Goal: Information Seeking & Learning: Learn about a topic

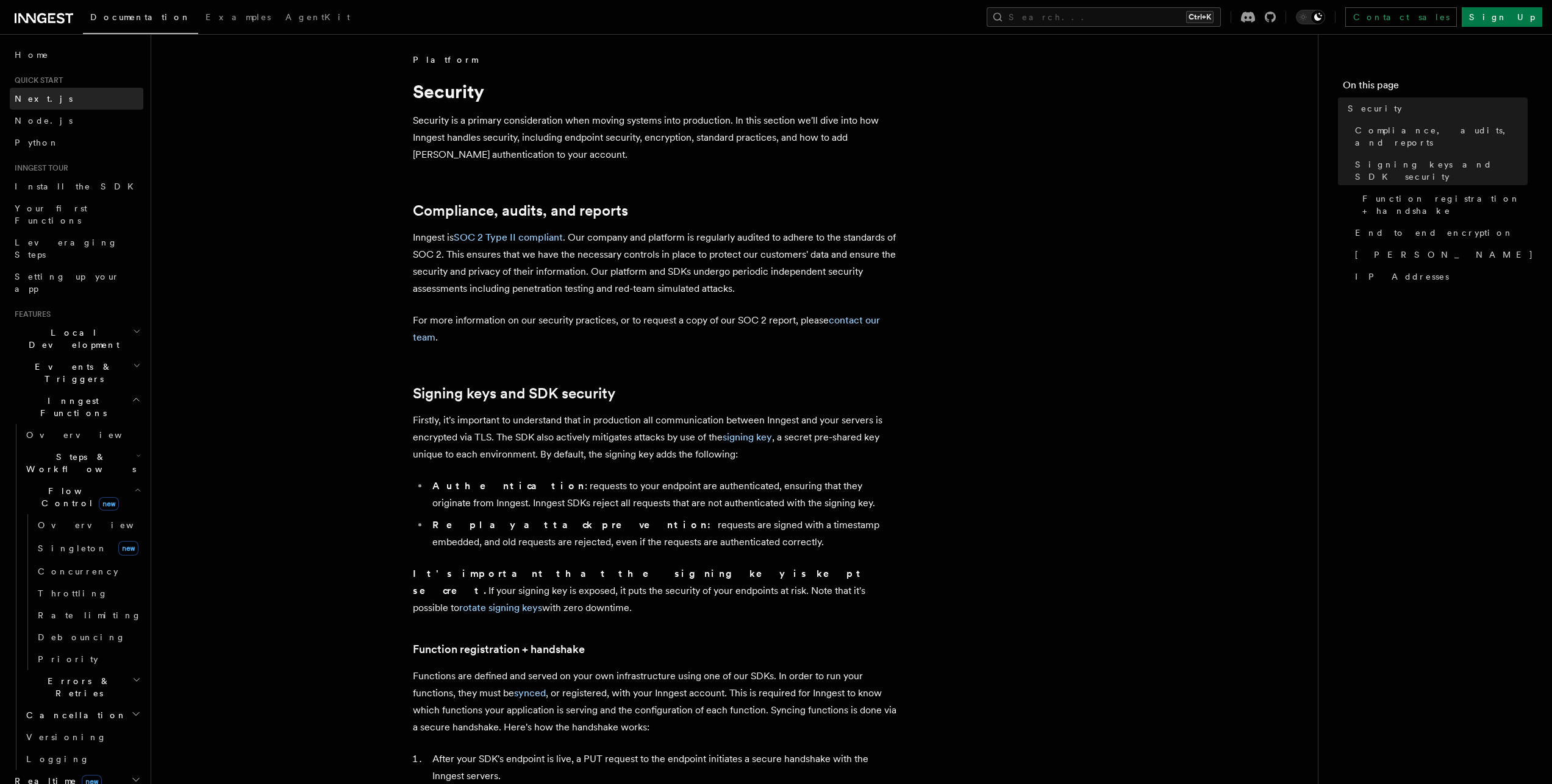
click at [37, 102] on span "Next.js" at bounding box center [44, 99] width 58 height 10
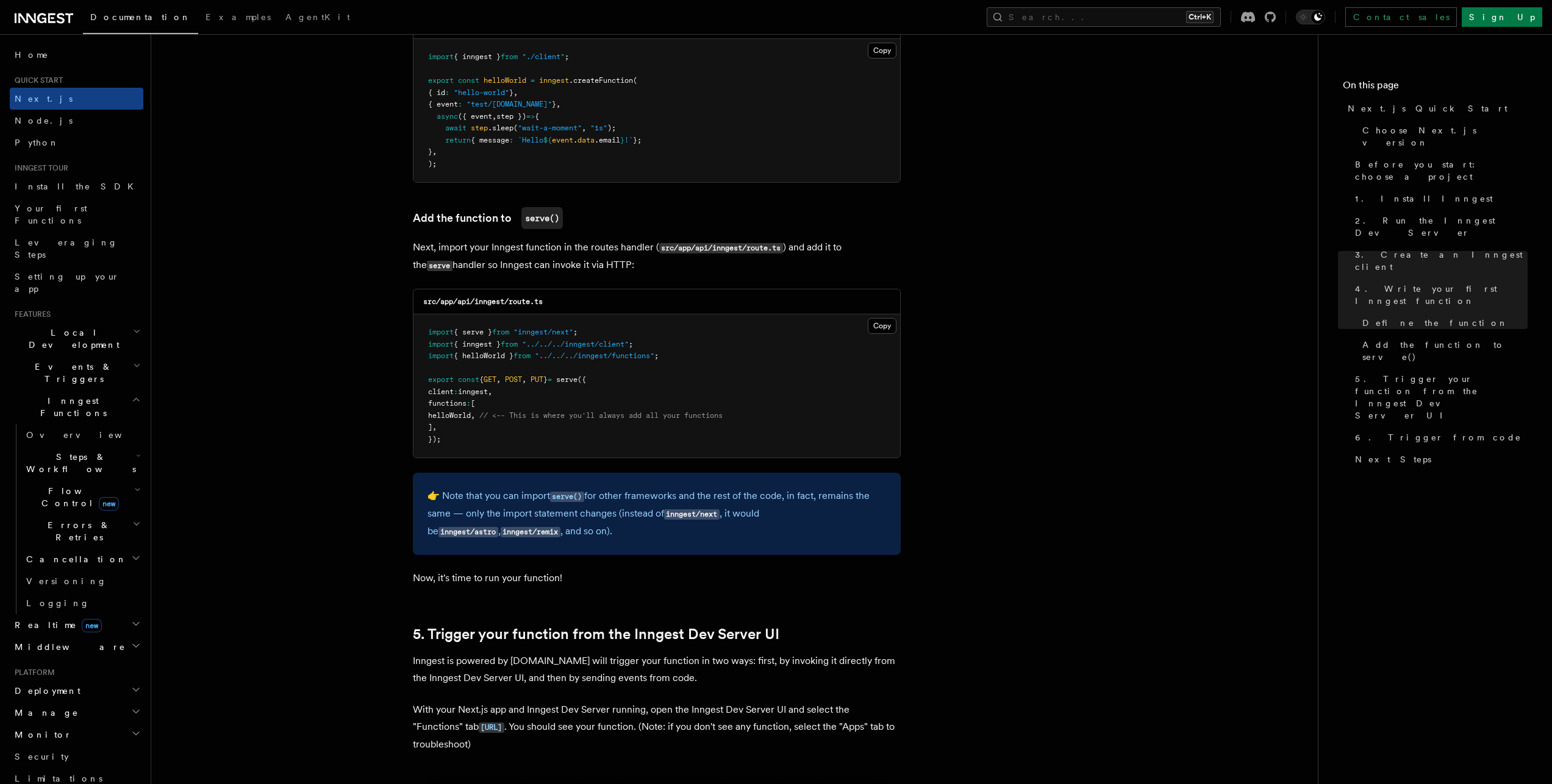
scroll to position [1810, 0]
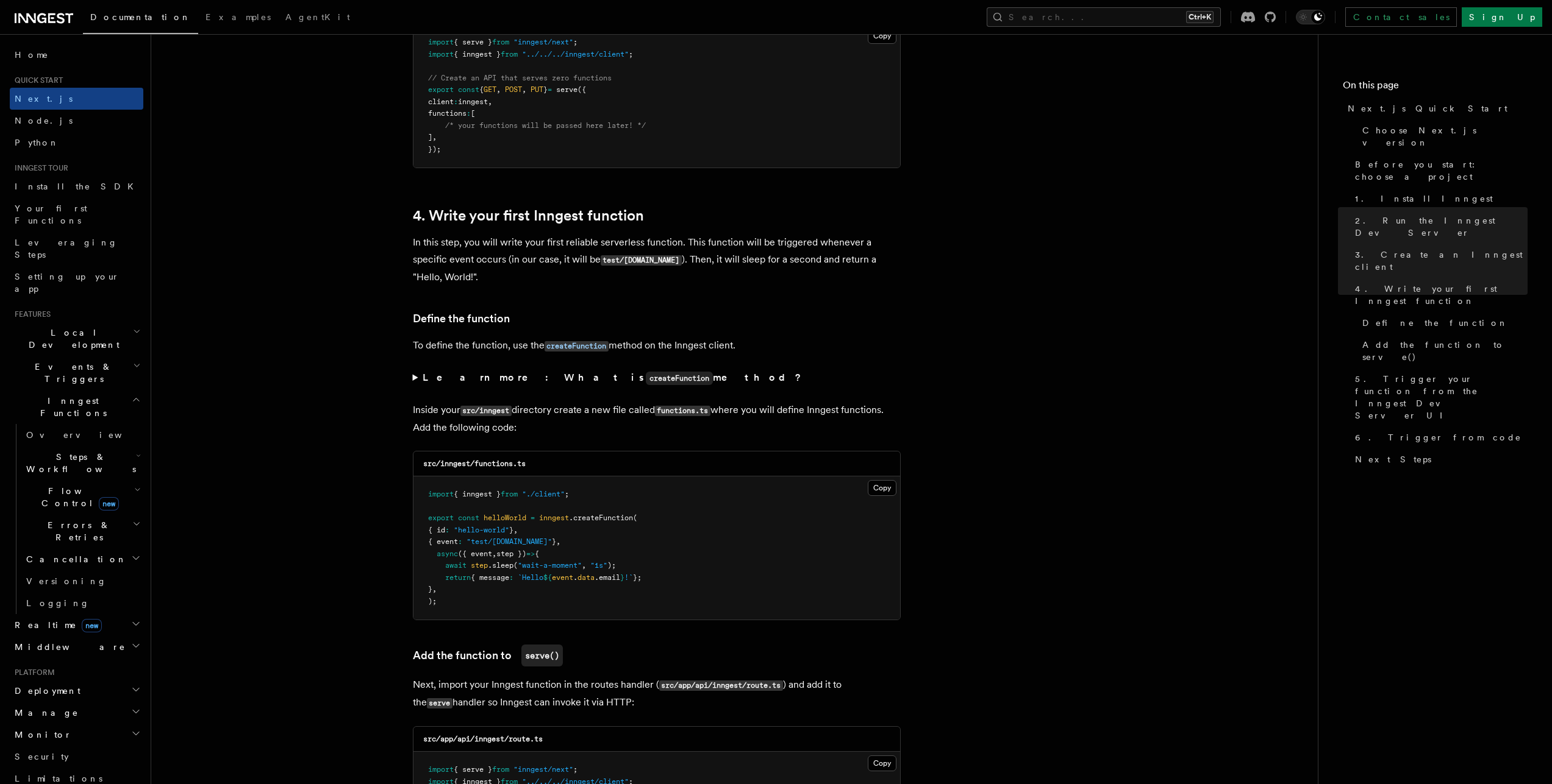
click at [54, 485] on span "Flow Control new" at bounding box center [78, 497] width 113 height 24
click at [86, 209] on span "Your first Functions" at bounding box center [50, 214] width 73 height 22
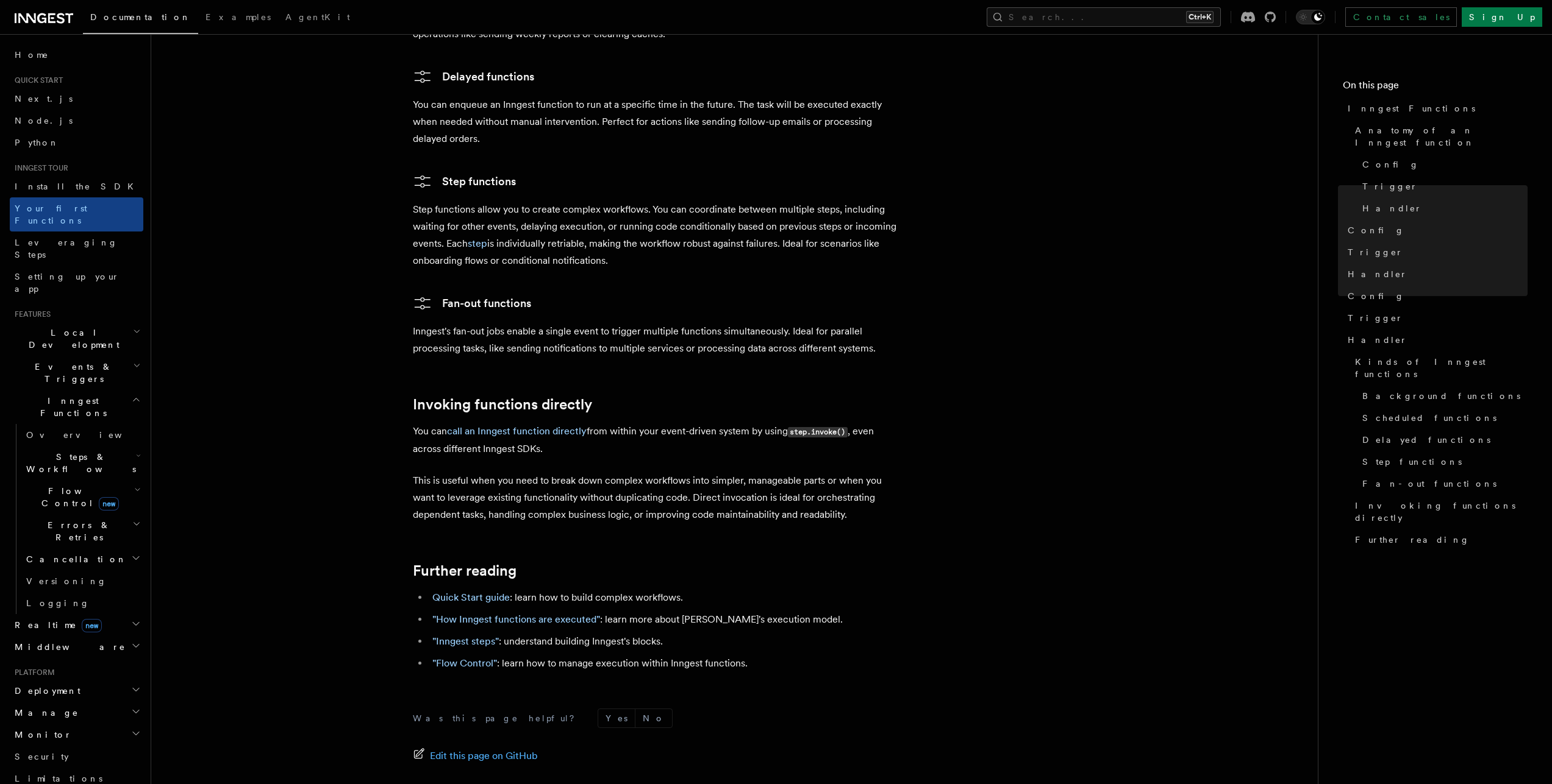
scroll to position [1738, 0]
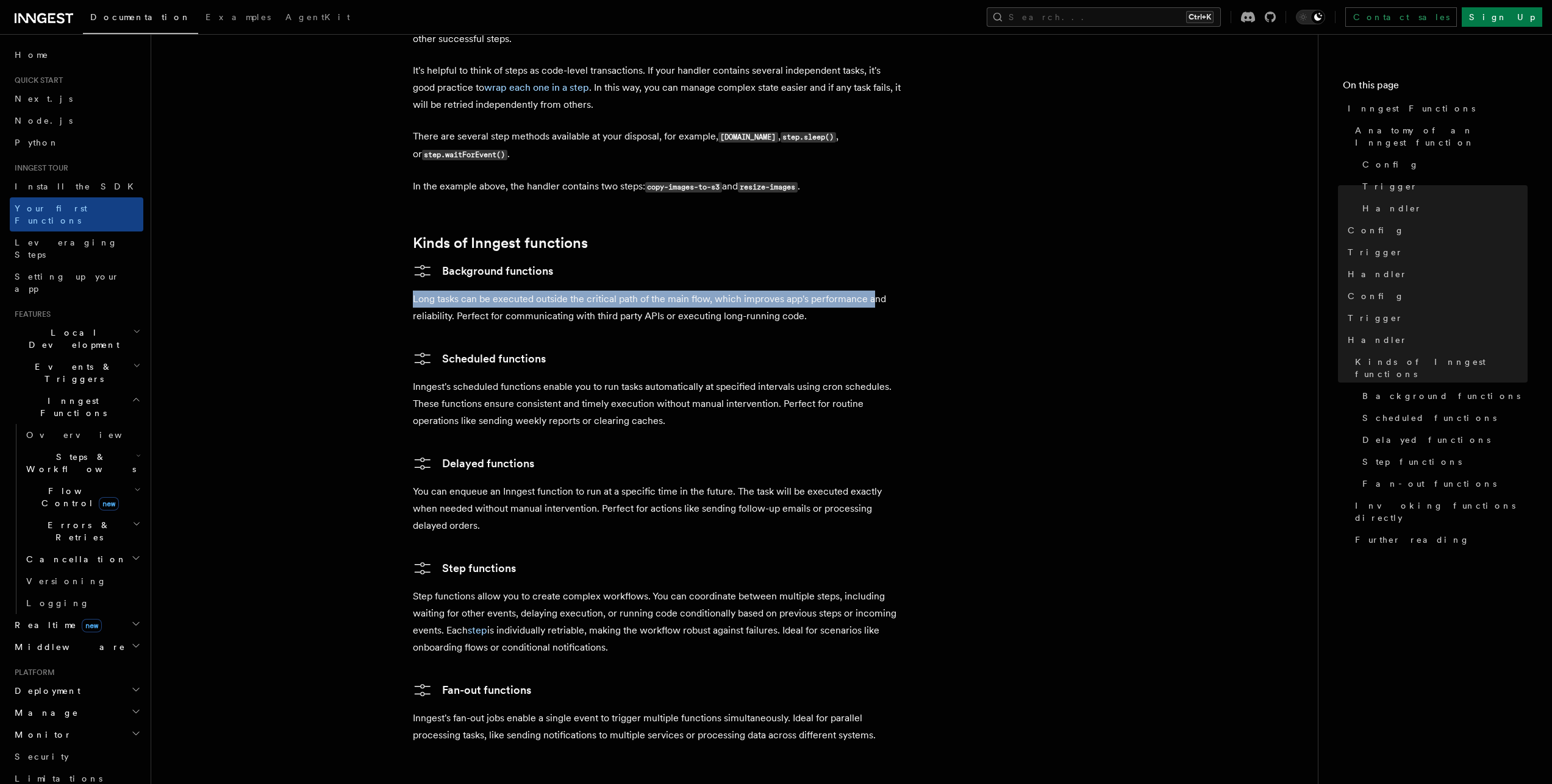
drag, startPoint x: 412, startPoint y: 251, endPoint x: 873, endPoint y: 256, distance: 461.0
click at [873, 290] on p "Long tasks can be executed outside the critical path of the main flow, which im…" at bounding box center [657, 307] width 488 height 34
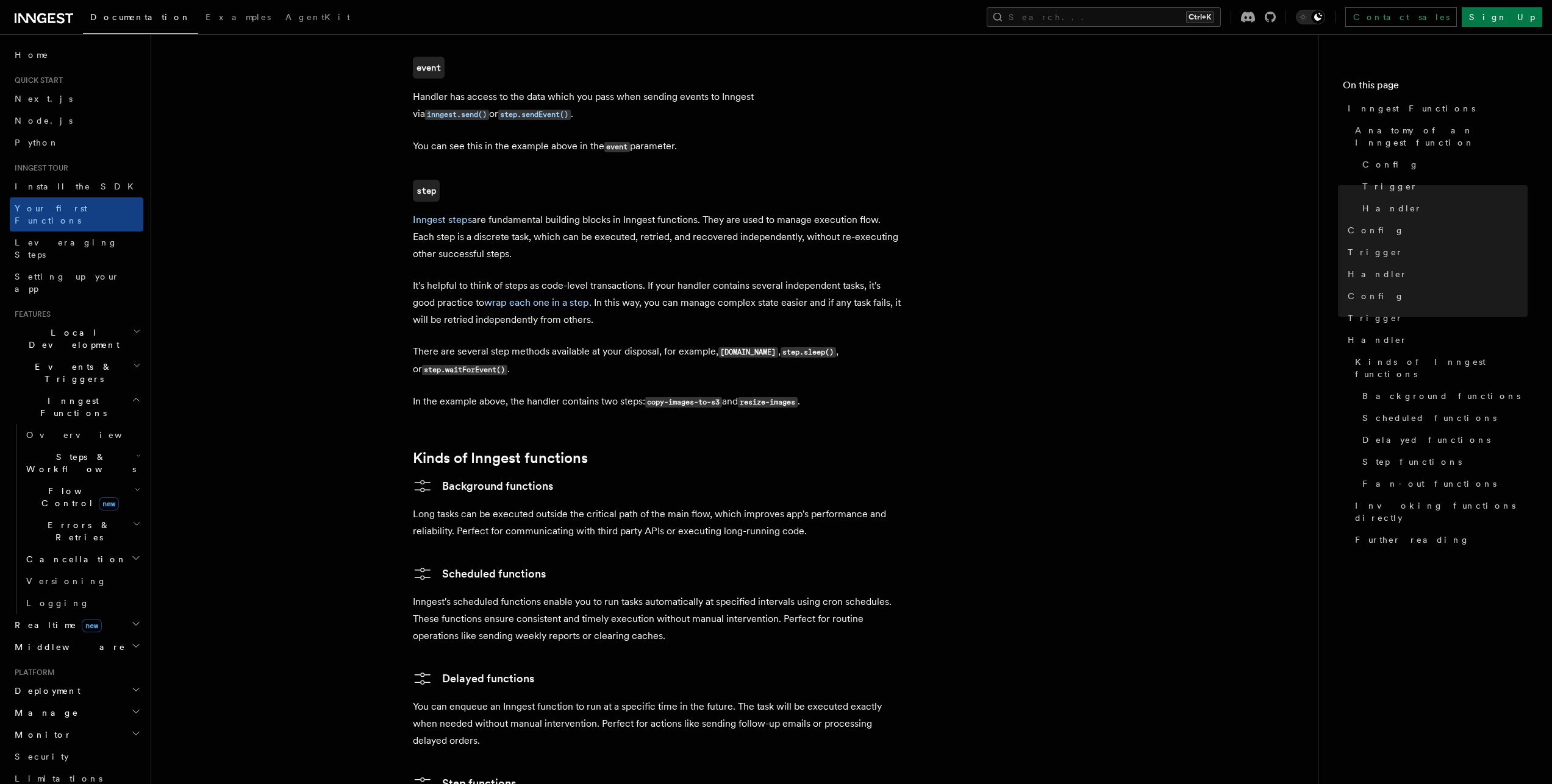
scroll to position [1641, 0]
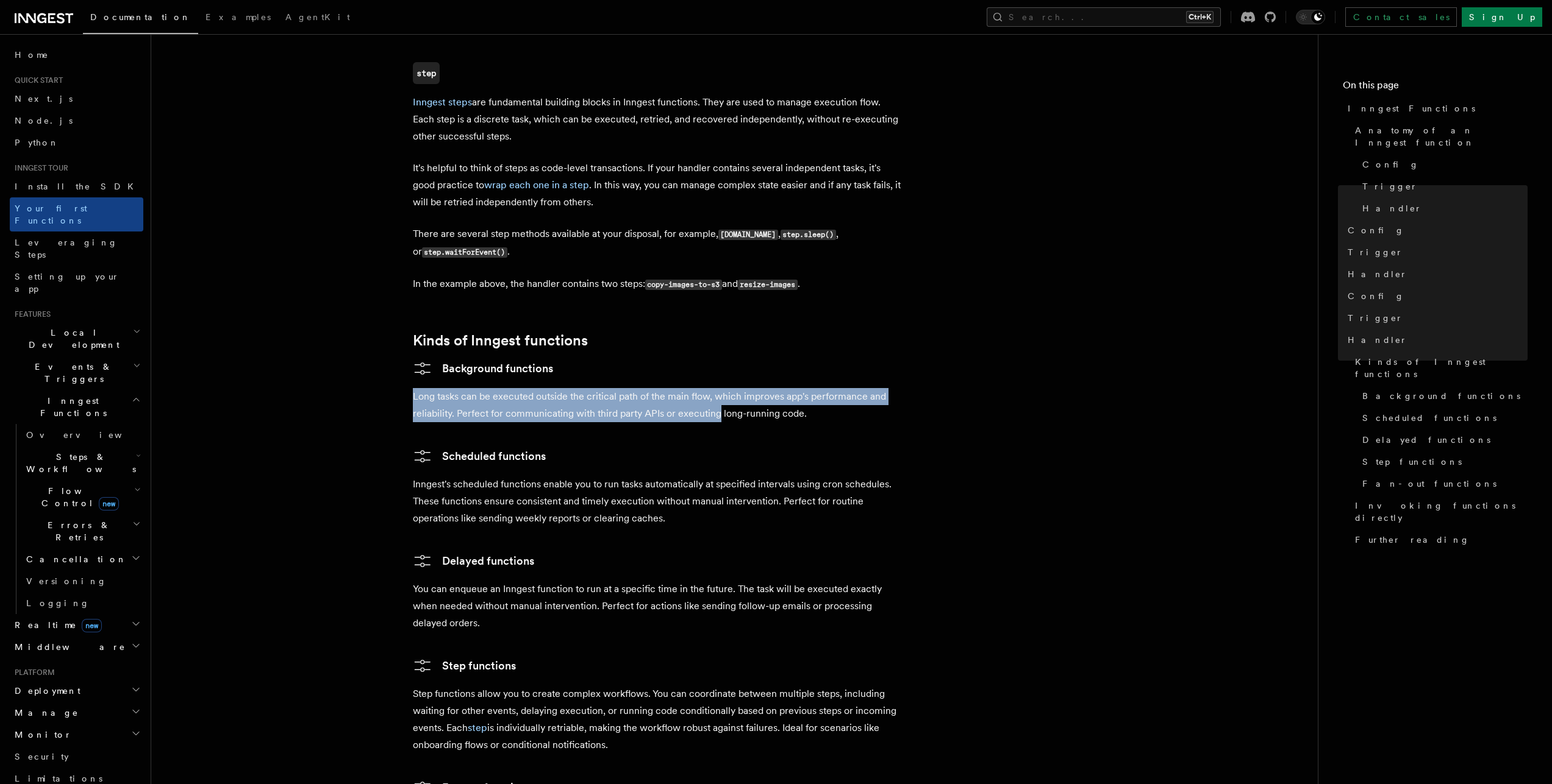
drag, startPoint x: 706, startPoint y: 367, endPoint x: 407, endPoint y: 342, distance: 300.0
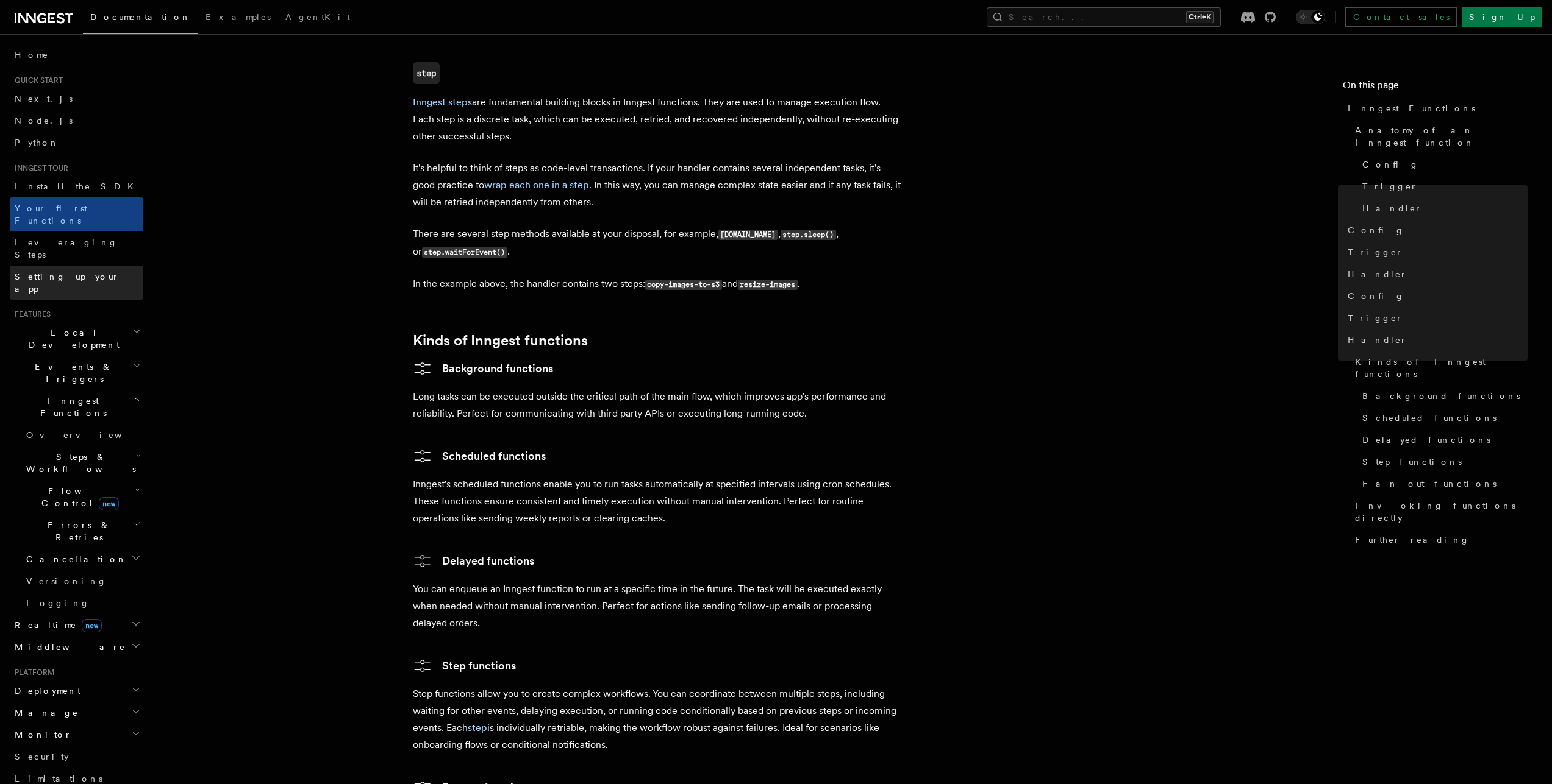
click at [56, 272] on span "Setting up your app" at bounding box center [67, 283] width 105 height 22
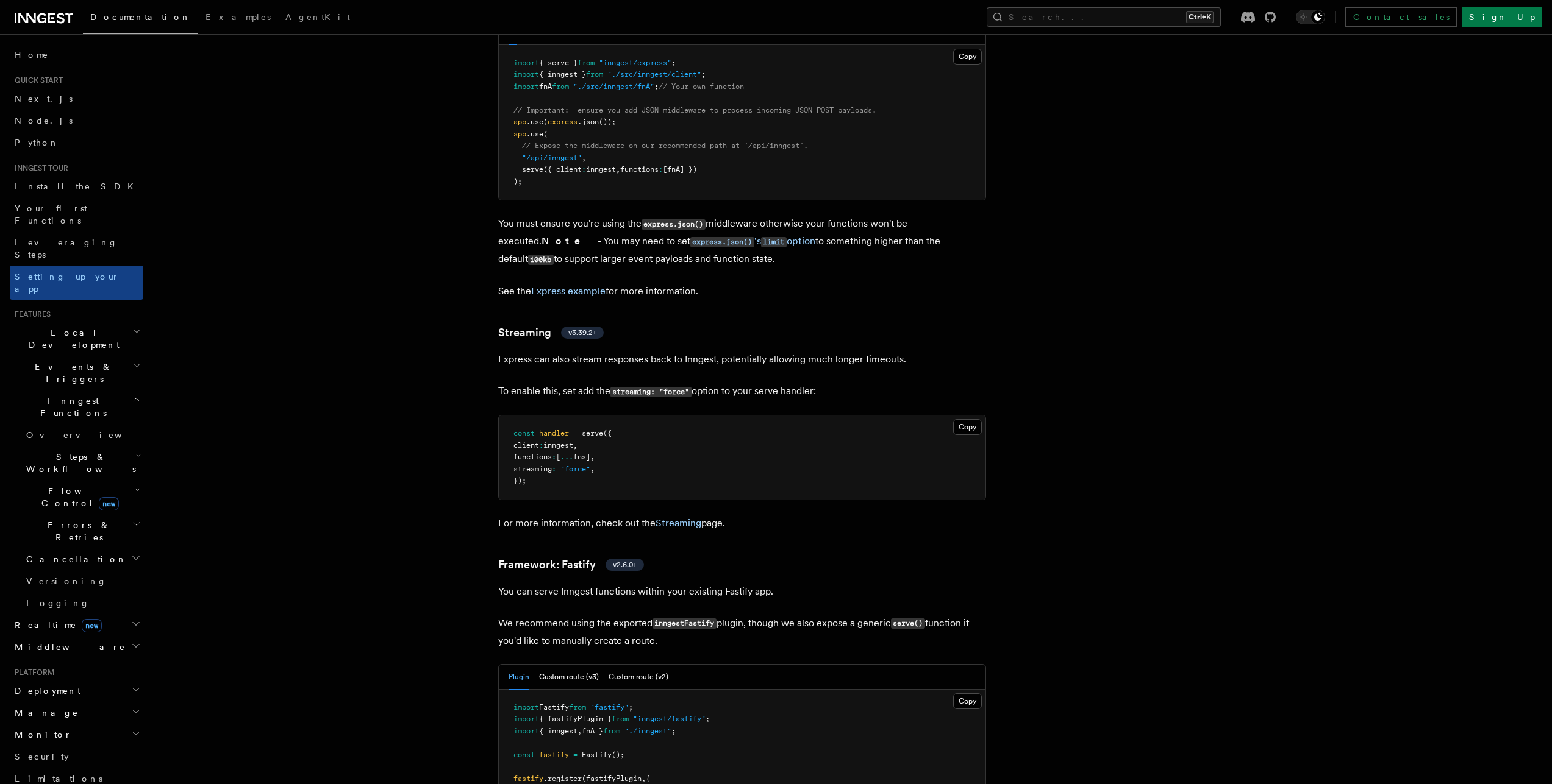
scroll to position [3275, 0]
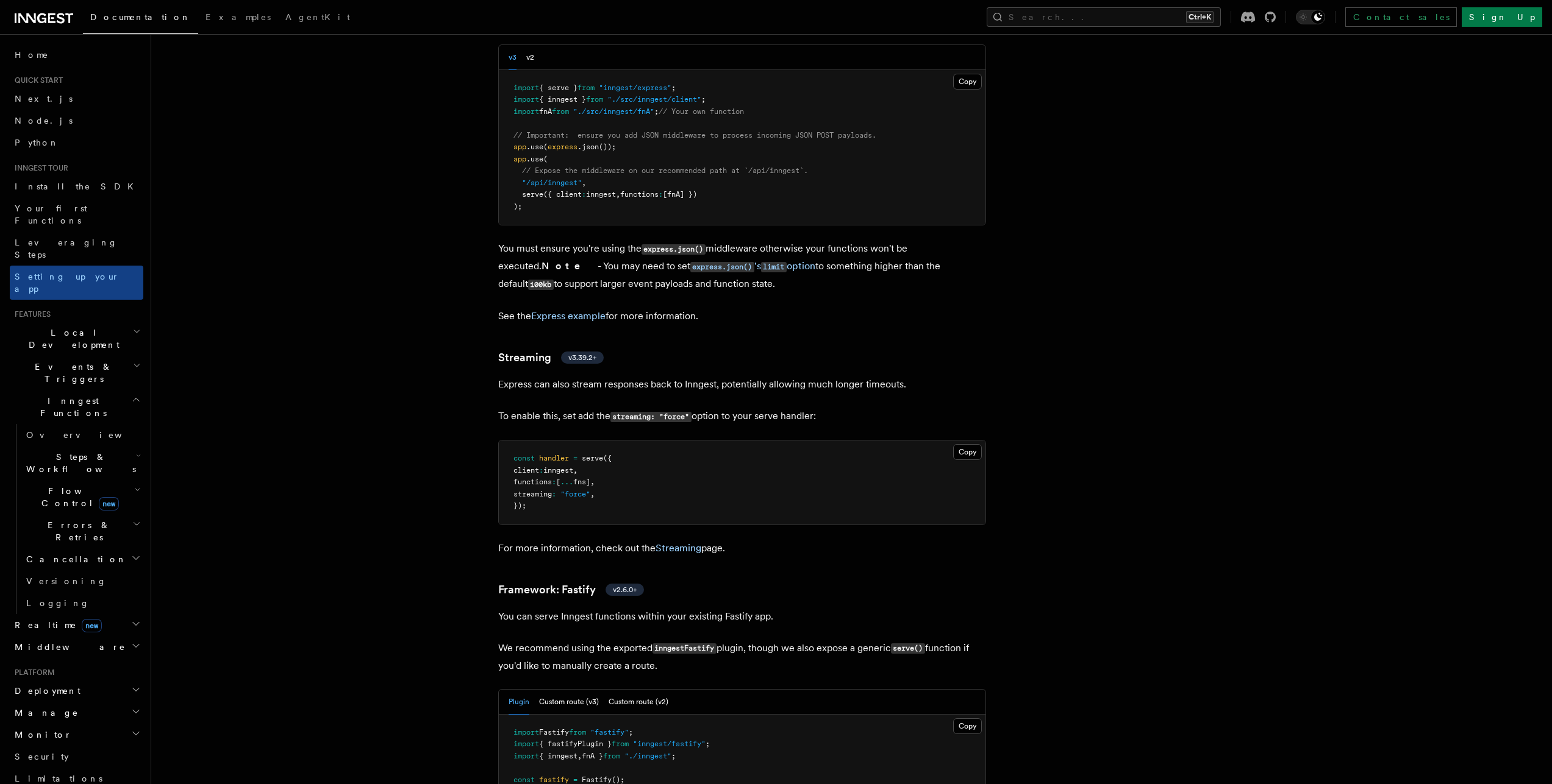
click at [31, 619] on span "Realtime new" at bounding box center [56, 625] width 92 height 12
click at [42, 619] on span "Realtime new" at bounding box center [56, 625] width 92 height 12
click at [34, 232] on link "Leveraging Steps" at bounding box center [76, 248] width 134 height 34
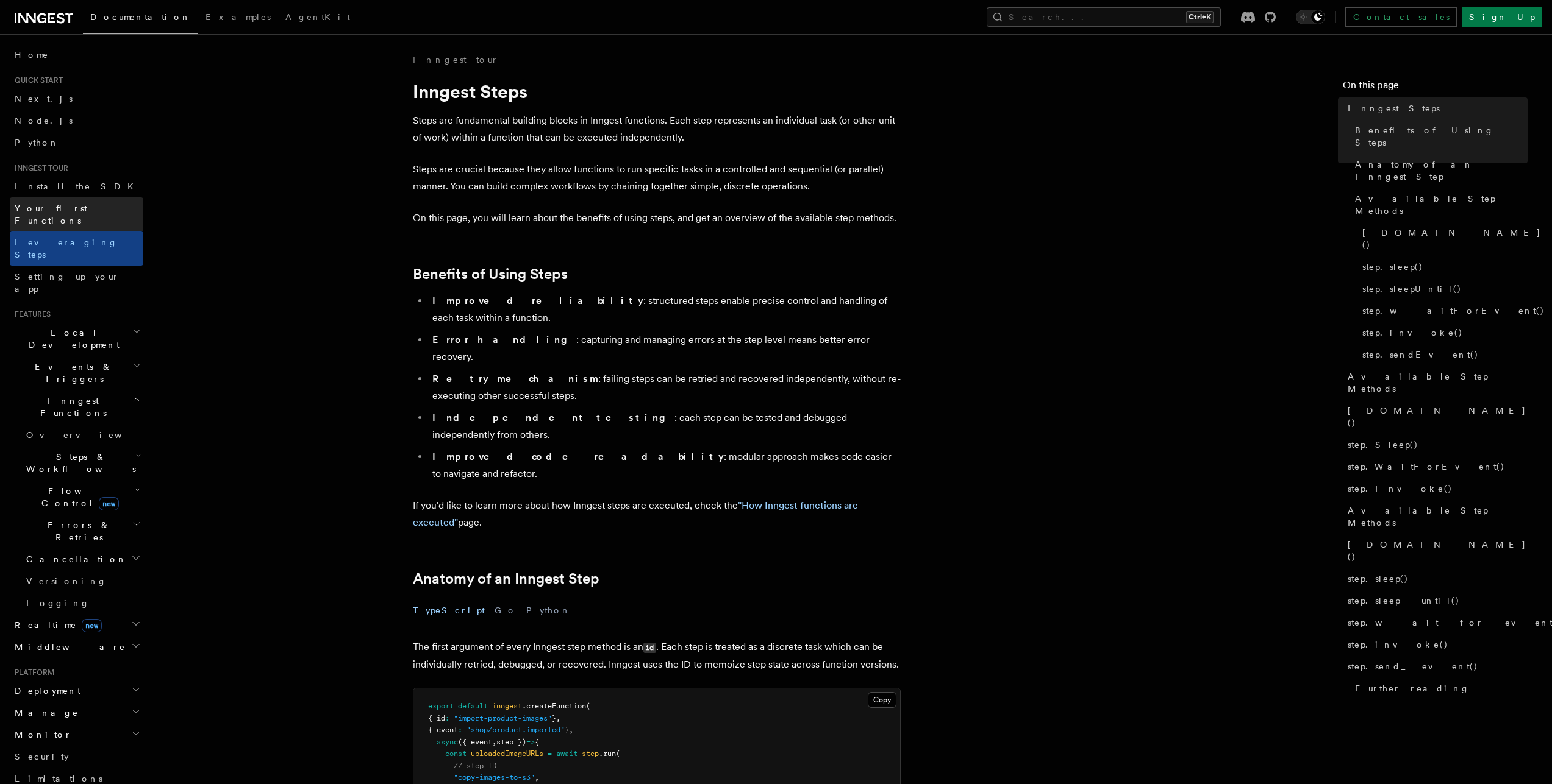
click at [65, 213] on span "Your first Functions" at bounding box center [79, 215] width 128 height 24
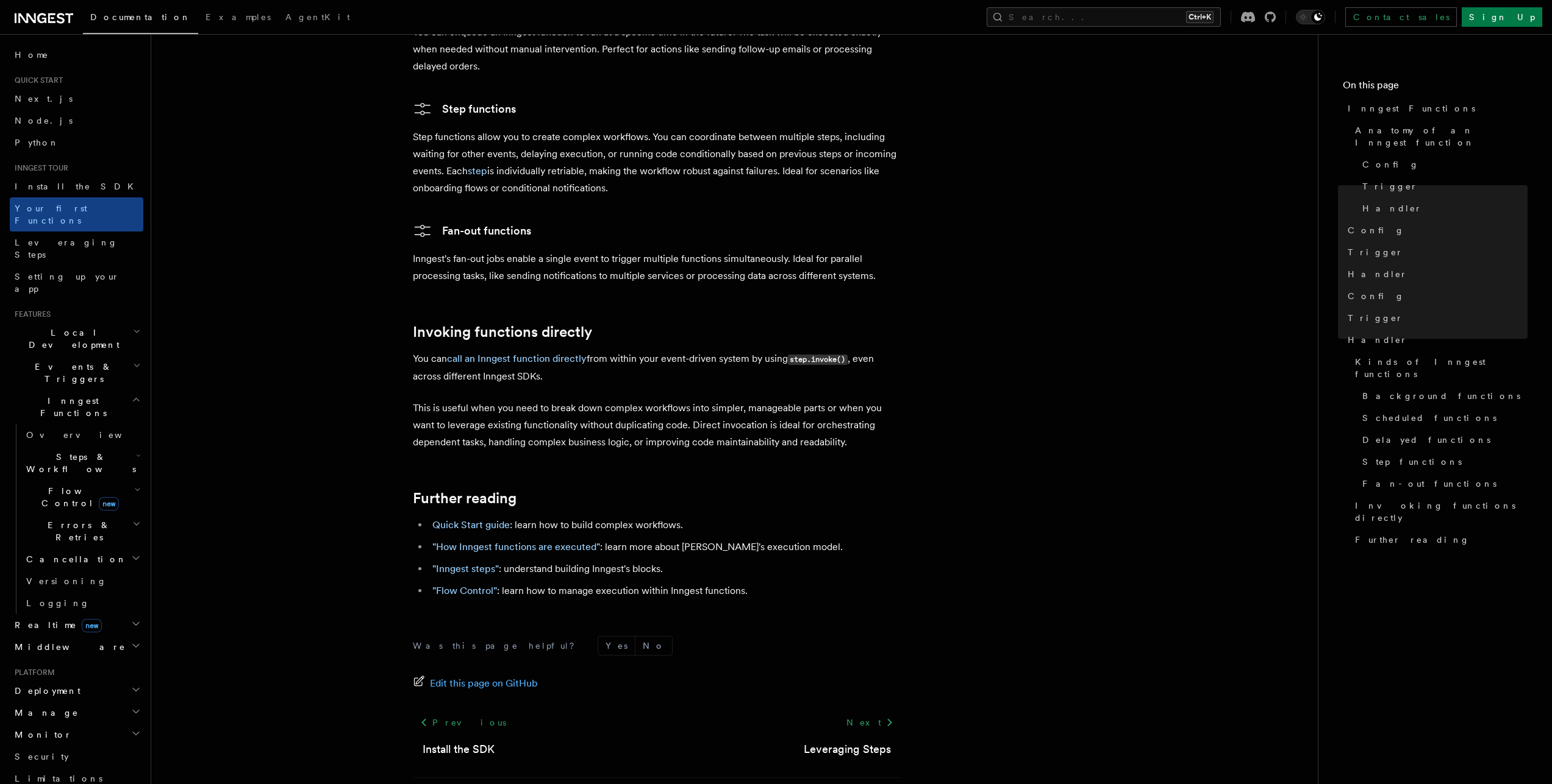
scroll to position [2202, 0]
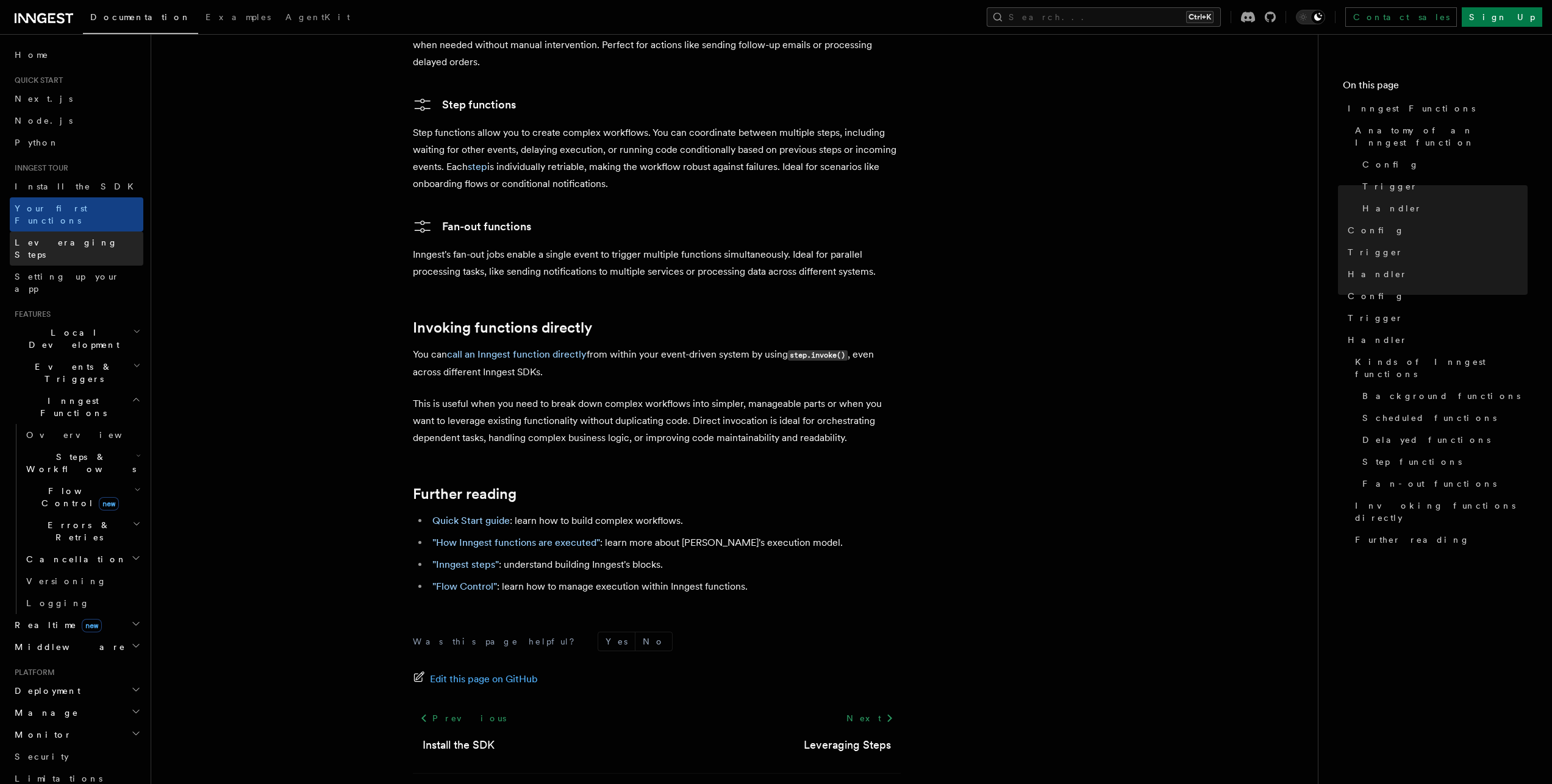
click at [56, 237] on link "Leveraging Steps" at bounding box center [76, 248] width 134 height 34
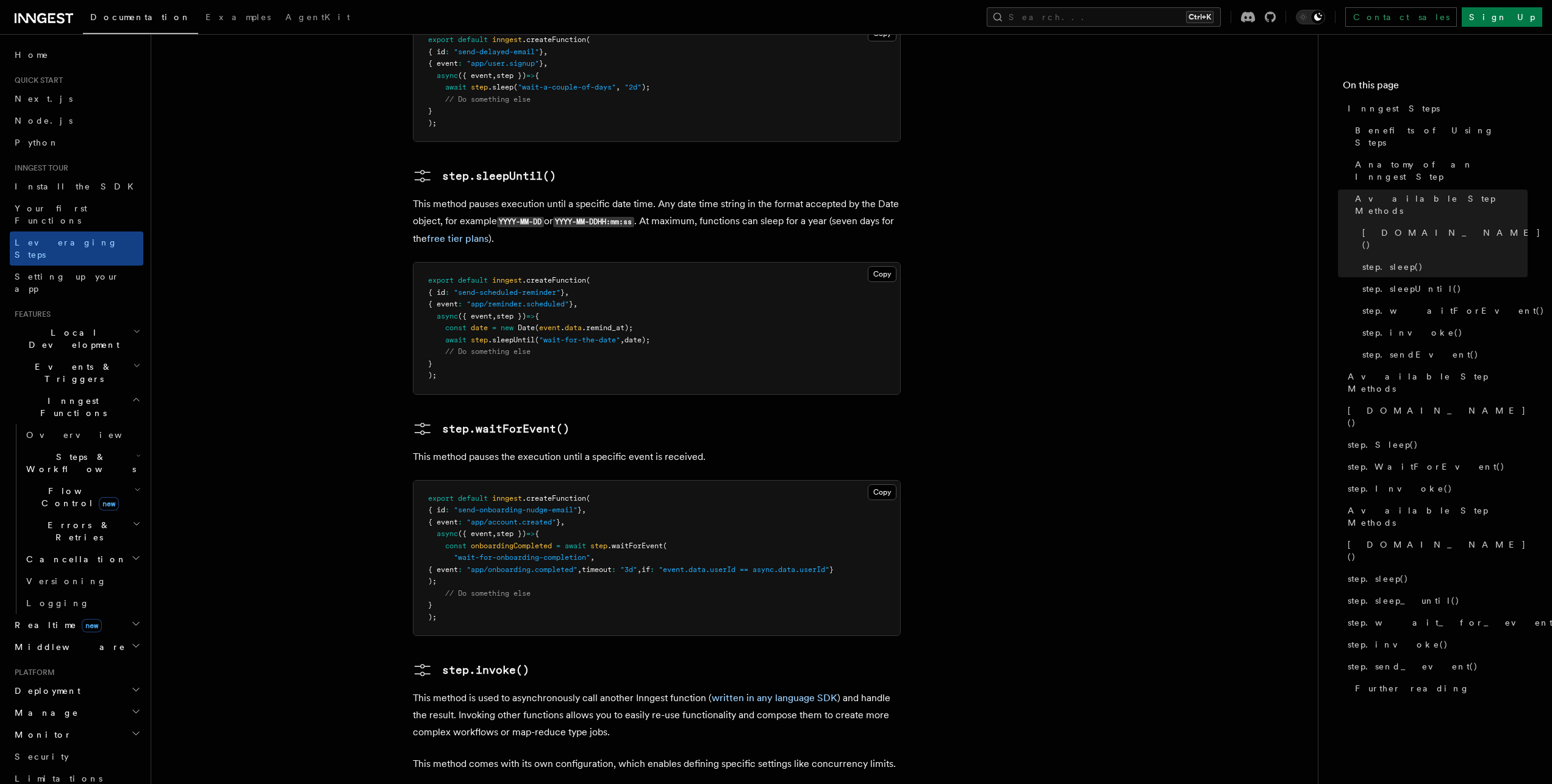
scroll to position [1637, 0]
